Goal: Check status: Check status

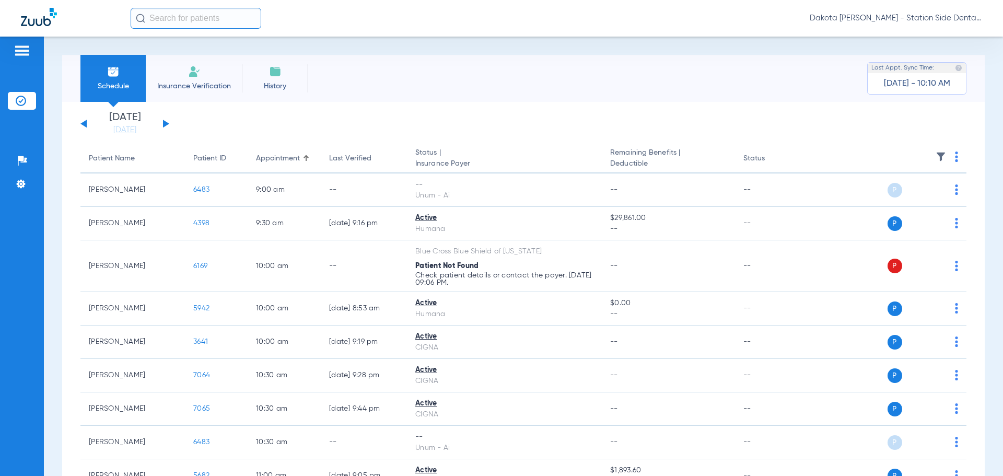
click at [164, 124] on button at bounding box center [166, 124] width 6 height 8
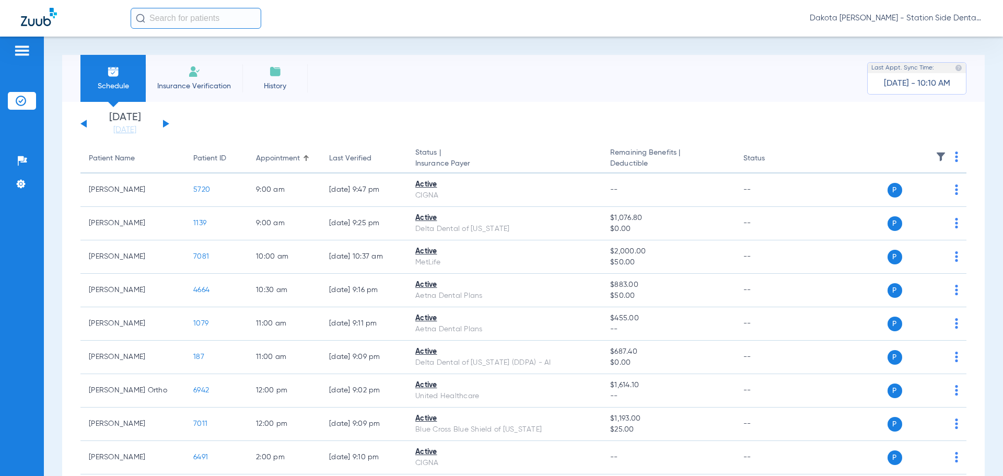
click at [165, 125] on button at bounding box center [166, 124] width 6 height 8
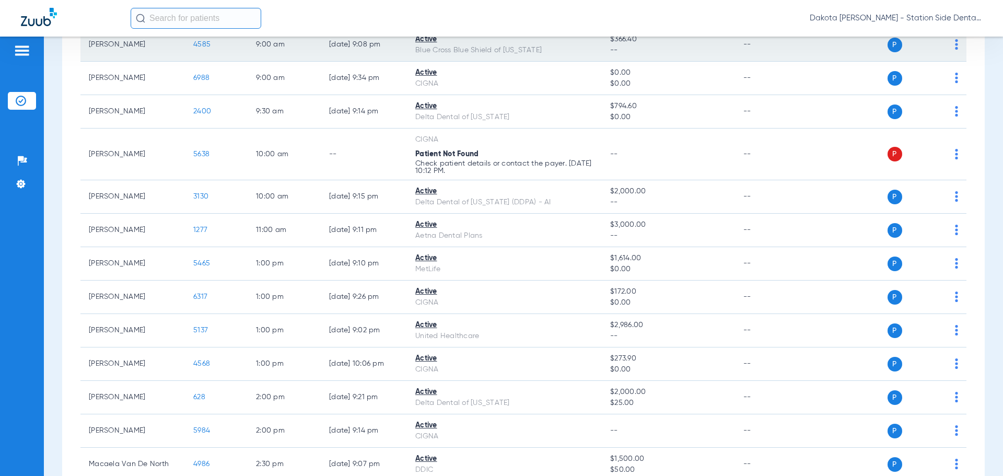
scroll to position [67, 0]
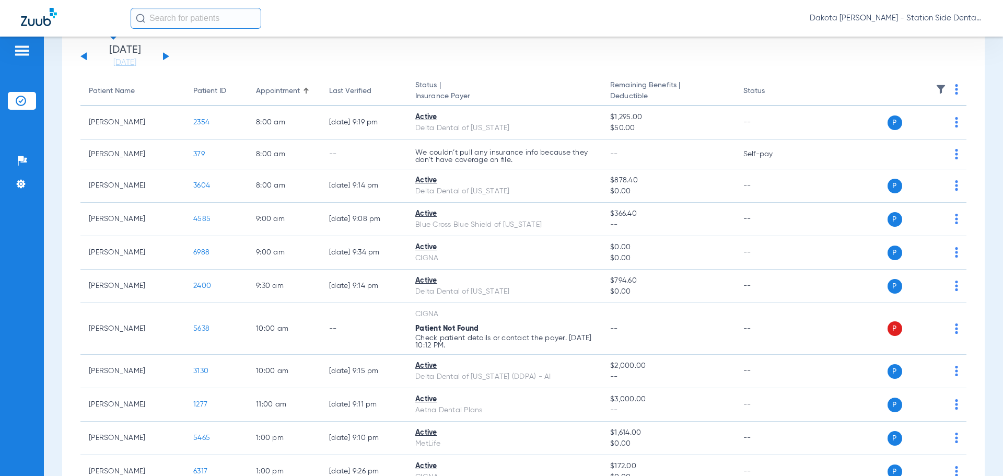
click at [166, 60] on div "[DATE] [DATE] [DATE] [DATE] [DATE] [DATE] [DATE] [DATE] [DATE] [DATE] [DATE] [D…" at bounding box center [124, 56] width 89 height 23
click at [165, 55] on button at bounding box center [166, 56] width 6 height 8
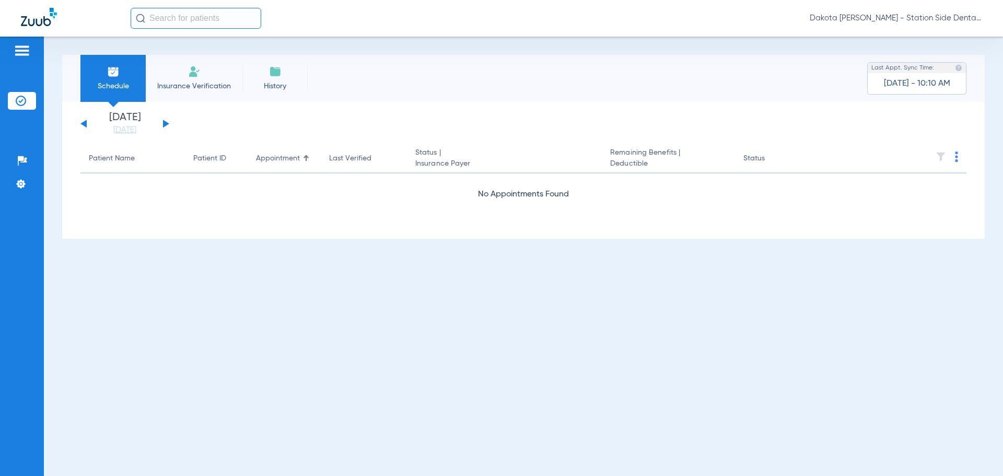
click at [166, 123] on button at bounding box center [166, 124] width 6 height 8
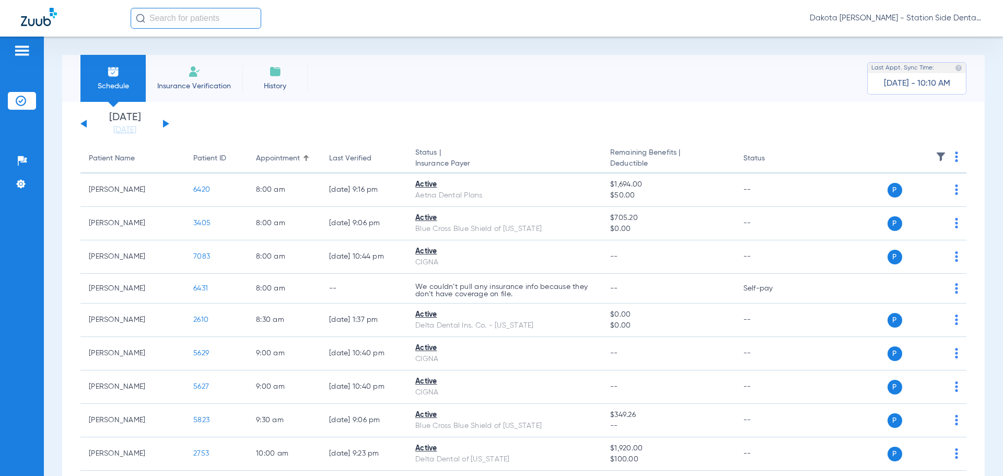
click at [85, 123] on button at bounding box center [83, 124] width 6 height 8
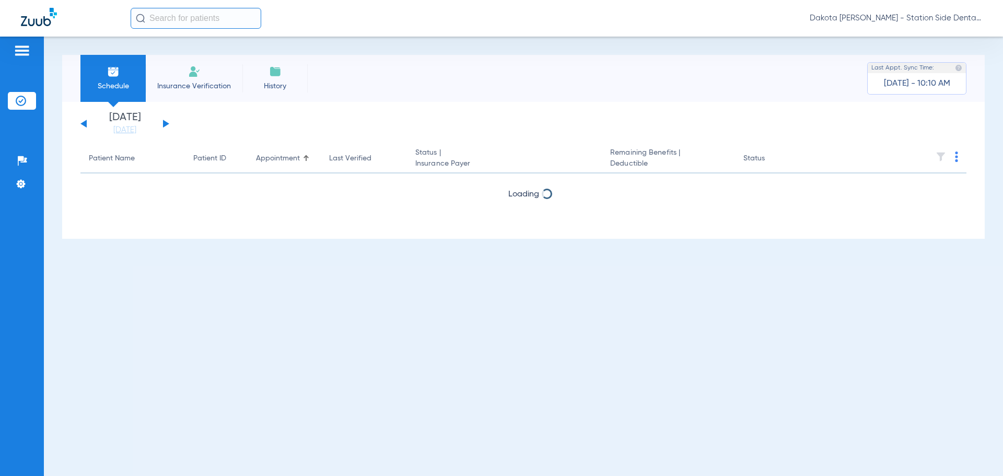
click at [85, 123] on button at bounding box center [83, 124] width 6 height 8
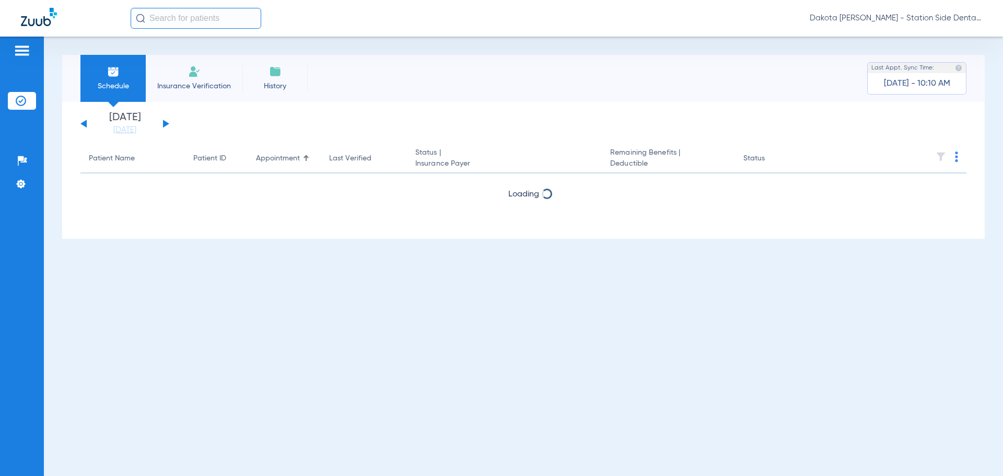
click at [85, 123] on button at bounding box center [83, 124] width 6 height 8
click at [168, 126] on div "[DATE] [DATE] [DATE] [DATE] [DATE] [DATE] [DATE] [DATE] [DATE] [DATE] [DATE] [D…" at bounding box center [124, 123] width 89 height 23
click at [165, 125] on button at bounding box center [166, 124] width 6 height 8
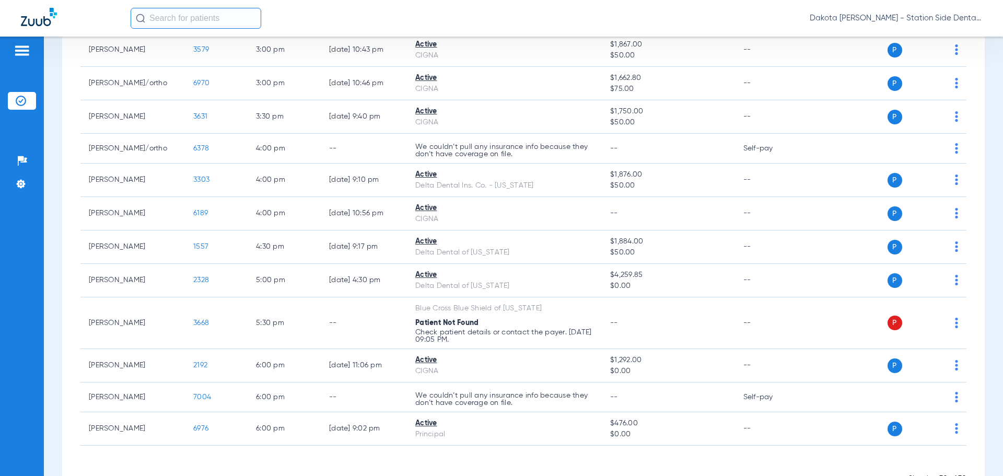
scroll to position [731, 0]
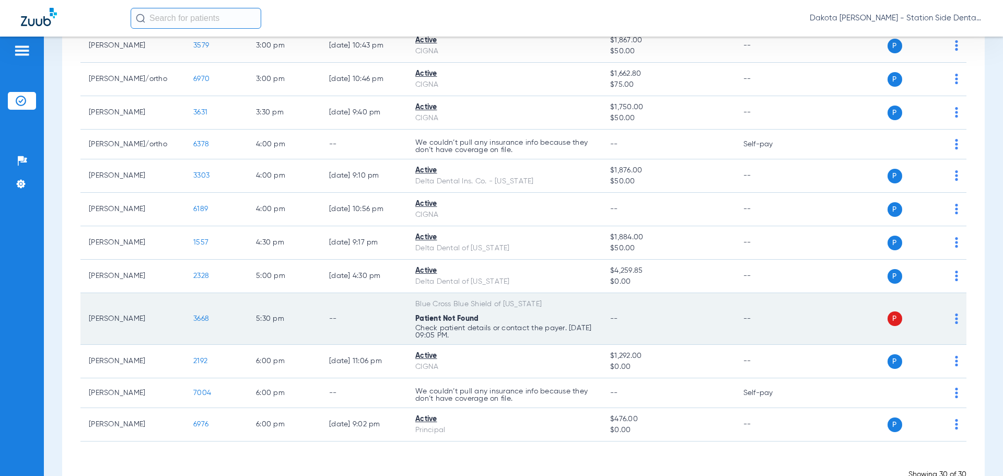
click at [955, 323] on img at bounding box center [956, 318] width 3 height 10
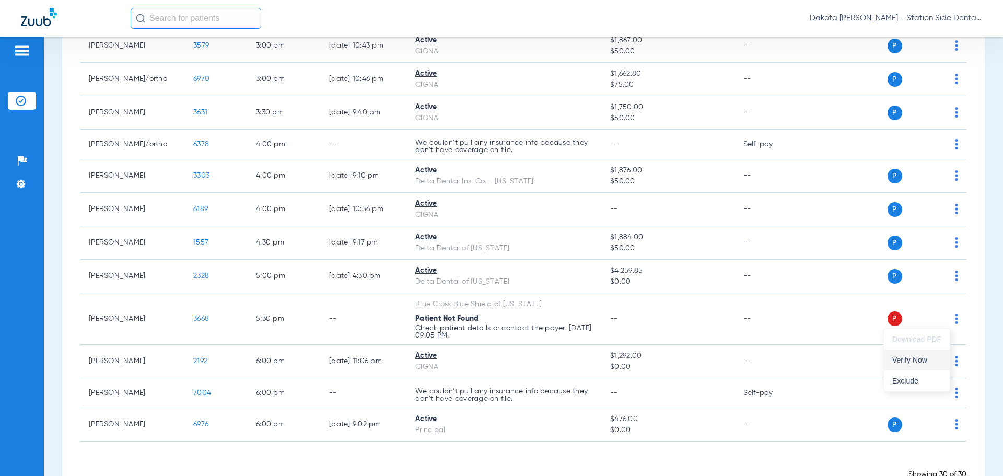
click at [928, 362] on span "Verify Now" at bounding box center [916, 359] width 49 height 7
